Goal: Information Seeking & Learning: Learn about a topic

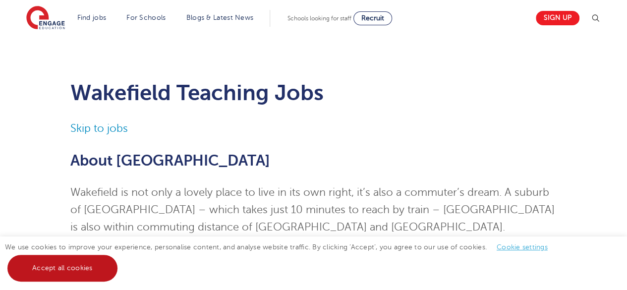
click at [67, 269] on link "Accept all cookies" at bounding box center [62, 268] width 110 height 27
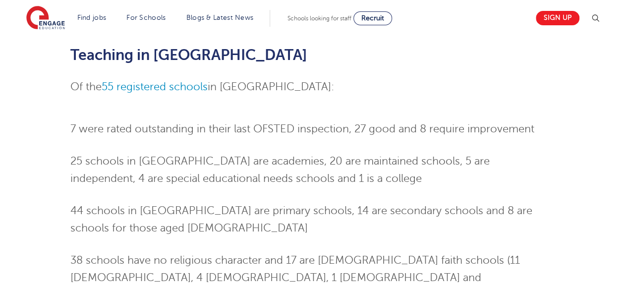
scroll to position [609, 0]
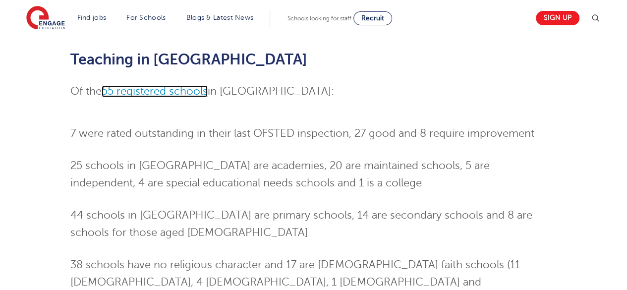
click at [162, 85] on span "55 registered schools" at bounding box center [155, 91] width 106 height 12
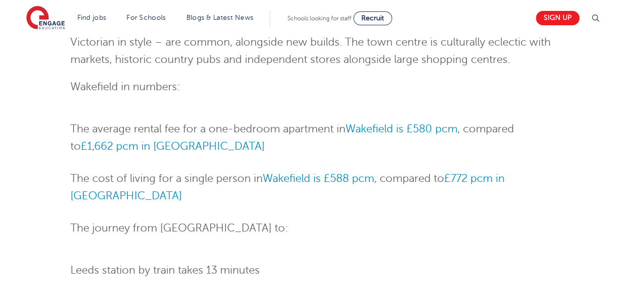
scroll to position [0, 0]
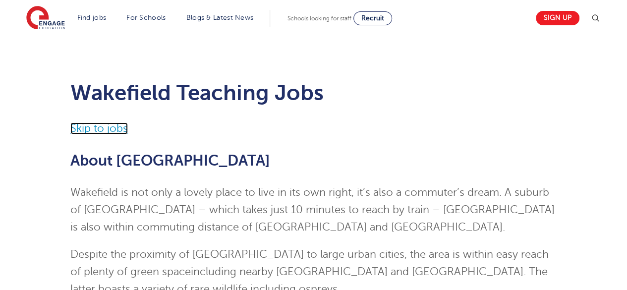
click at [101, 129] on link "Skip to jobs" at bounding box center [98, 128] width 57 height 12
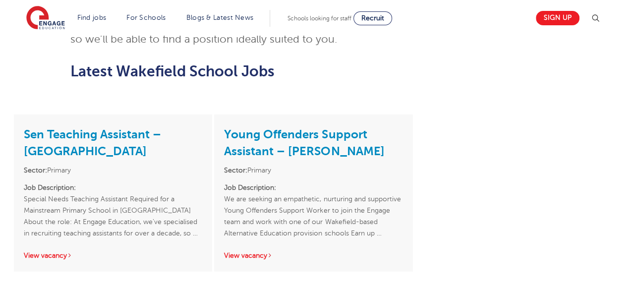
scroll to position [1221, 0]
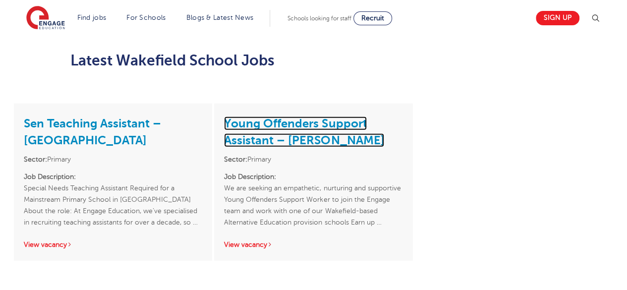
click at [278, 116] on link "Young Offenders Support Assistant – Wakefield" at bounding box center [304, 131] width 160 height 31
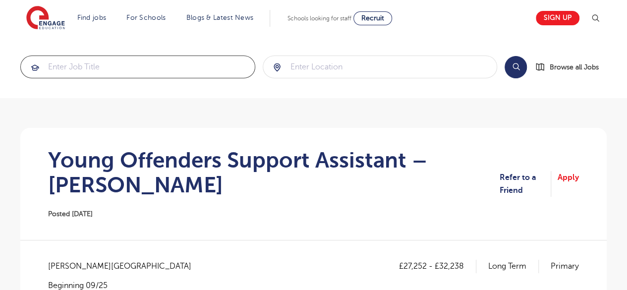
click at [87, 64] on input "search" at bounding box center [138, 67] width 234 height 22
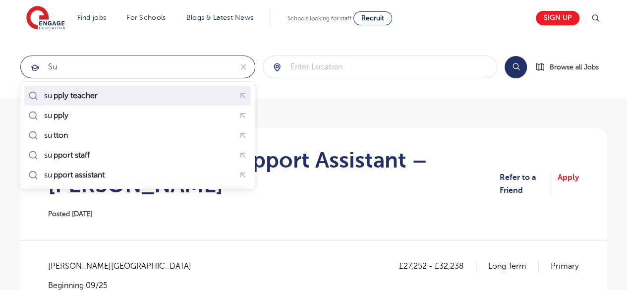
click at [87, 88] on div "su pply teacher" at bounding box center [137, 95] width 223 height 15
type input "supply teacher"
click at [87, 88] on section "supply teacher Search Browse all Jobs" at bounding box center [313, 67] width 627 height 62
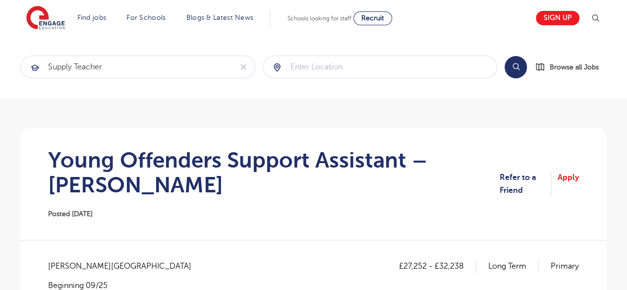
click at [505, 62] on div "Search Browse all Jobs" at bounding box center [556, 67] width 102 height 23
click at [512, 63] on button "Search" at bounding box center [516, 67] width 22 height 22
click at [329, 68] on input "search" at bounding box center [380, 67] width 234 height 22
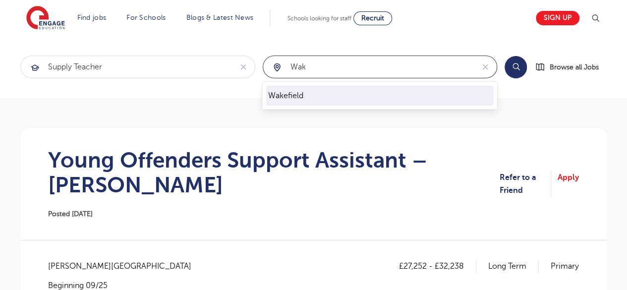
click at [278, 100] on li "Wakefield" at bounding box center [379, 96] width 227 height 20
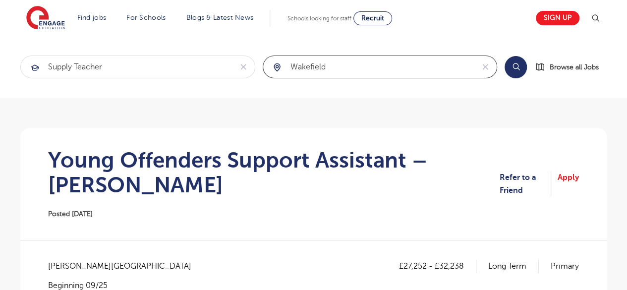
type input "Wakefield"
click at [521, 60] on button "Search" at bounding box center [516, 67] width 22 height 22
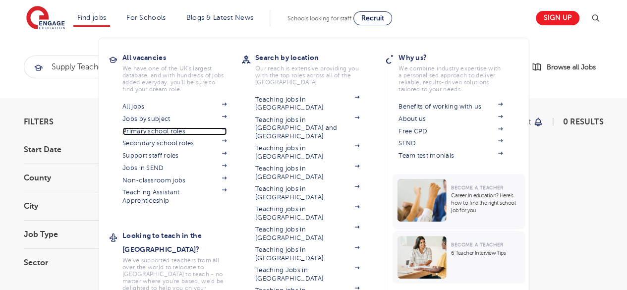
click at [152, 129] on link "Primary school roles" at bounding box center [174, 131] width 104 height 8
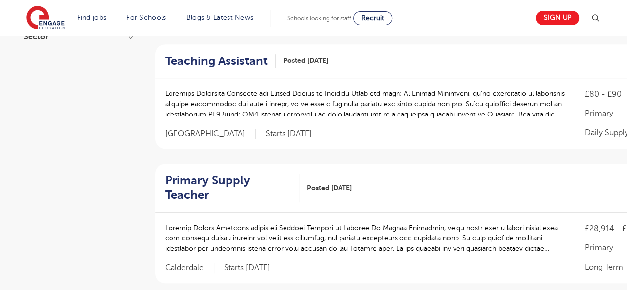
scroll to position [220, 0]
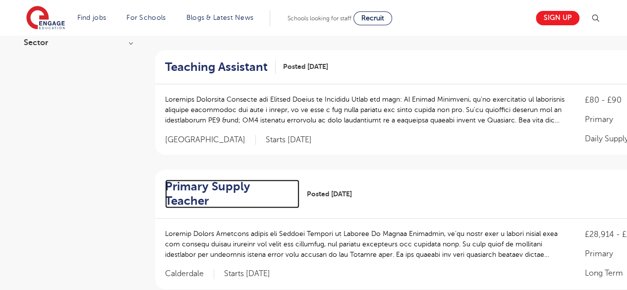
click at [263, 179] on h2 "Primary Supply Teacher" at bounding box center [228, 193] width 127 height 29
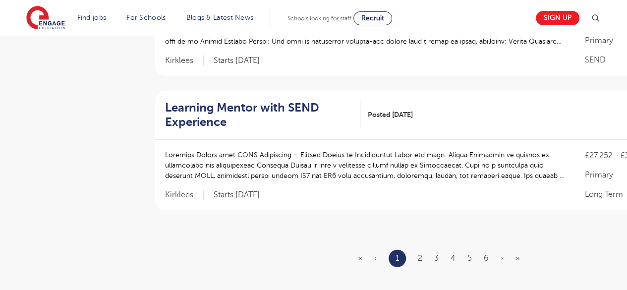
scroll to position [1190, 0]
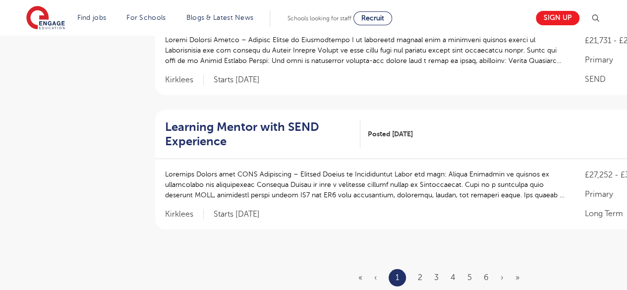
click at [416, 269] on ul "« ‹ 1 2 3 4 5 6 › »" at bounding box center [444, 277] width 173 height 17
click at [422, 273] on link "2" at bounding box center [420, 277] width 4 height 9
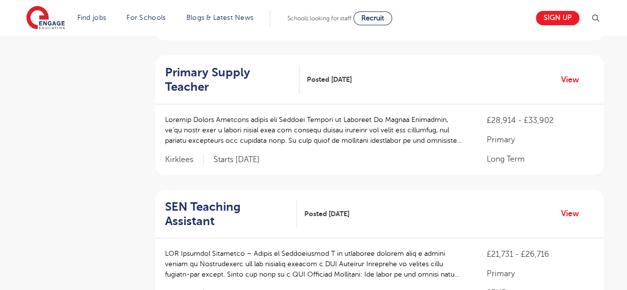
scroll to position [982, 0]
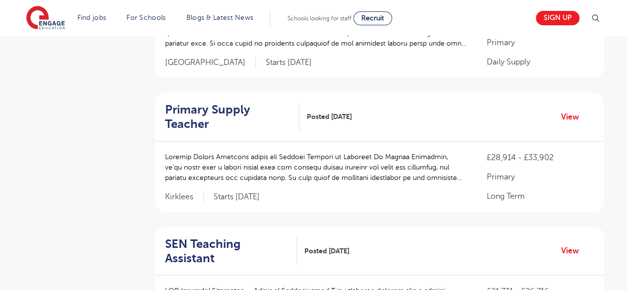
click at [276, 117] on div "Primary Supply Teacher Posted 28/08/25 View" at bounding box center [379, 117] width 449 height 49
click at [273, 105] on h2 "Primary Supply Teacher" at bounding box center [228, 117] width 127 height 29
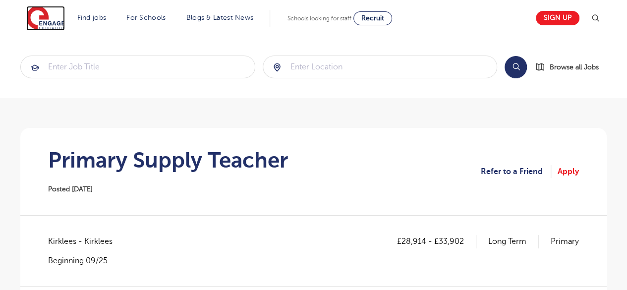
click at [36, 19] on img at bounding box center [45, 18] width 39 height 25
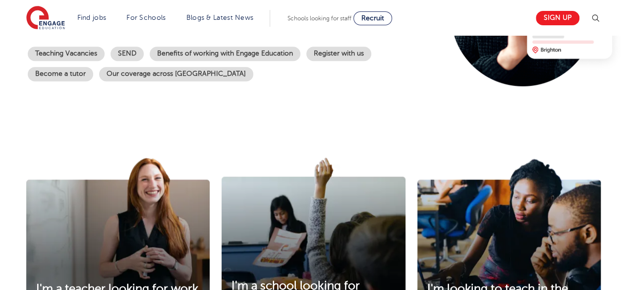
scroll to position [222, 0]
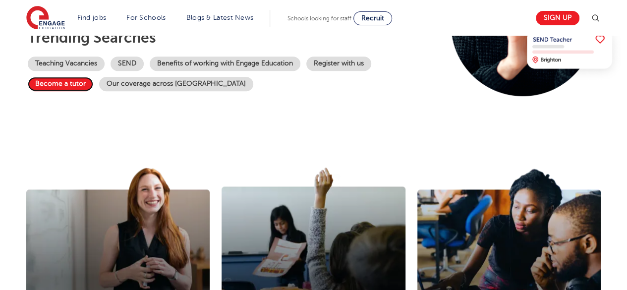
click at [64, 78] on link "Become a tutor" at bounding box center [60, 84] width 65 height 14
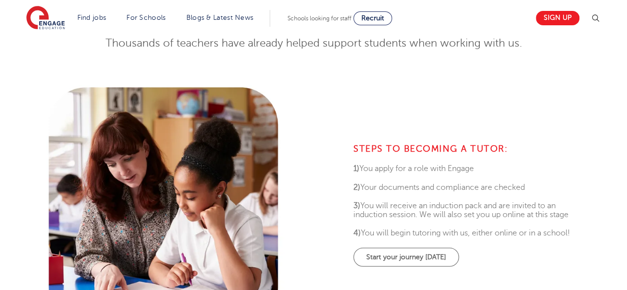
scroll to position [277, 0]
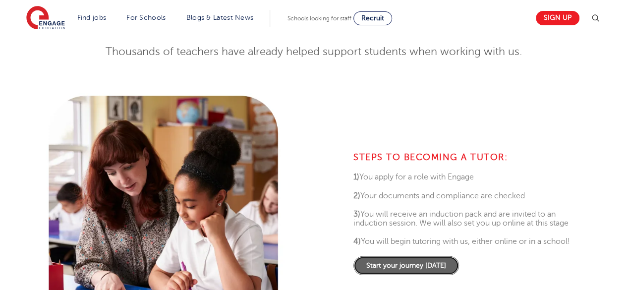
click at [428, 269] on link "Start your journey [DATE]" at bounding box center [406, 265] width 106 height 19
